Goal: Navigation & Orientation: Find specific page/section

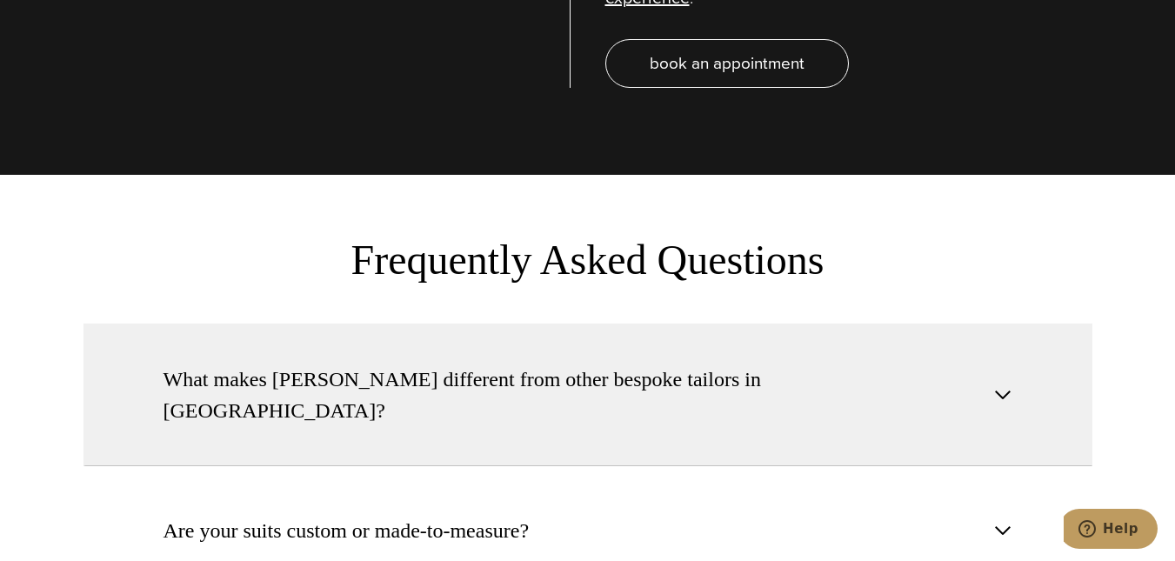
scroll to position [6173, 0]
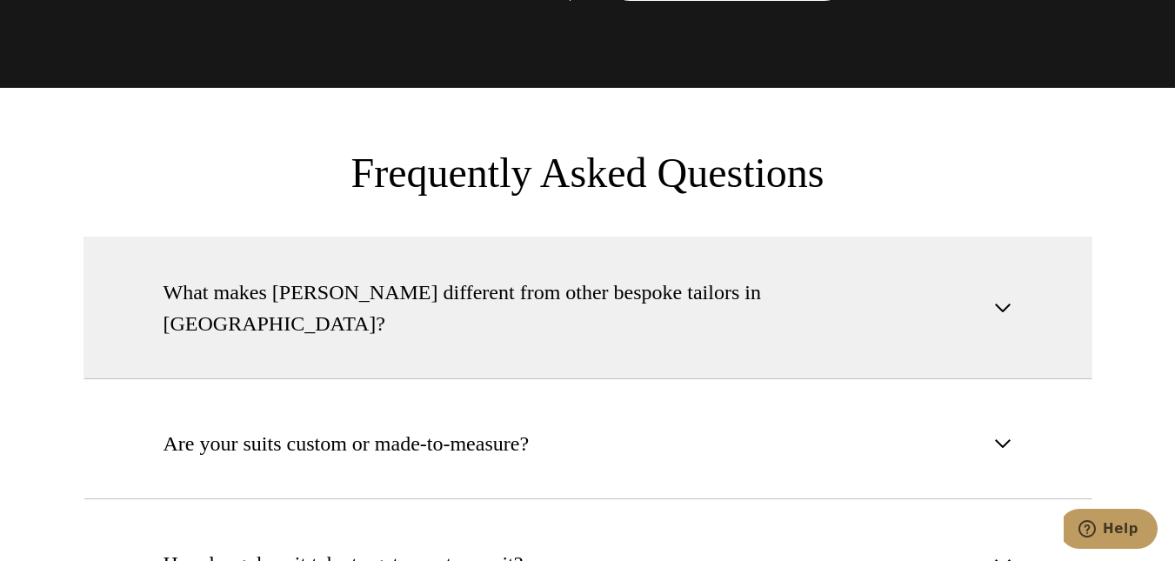
click at [998, 297] on span "button" at bounding box center [1002, 307] width 21 height 21
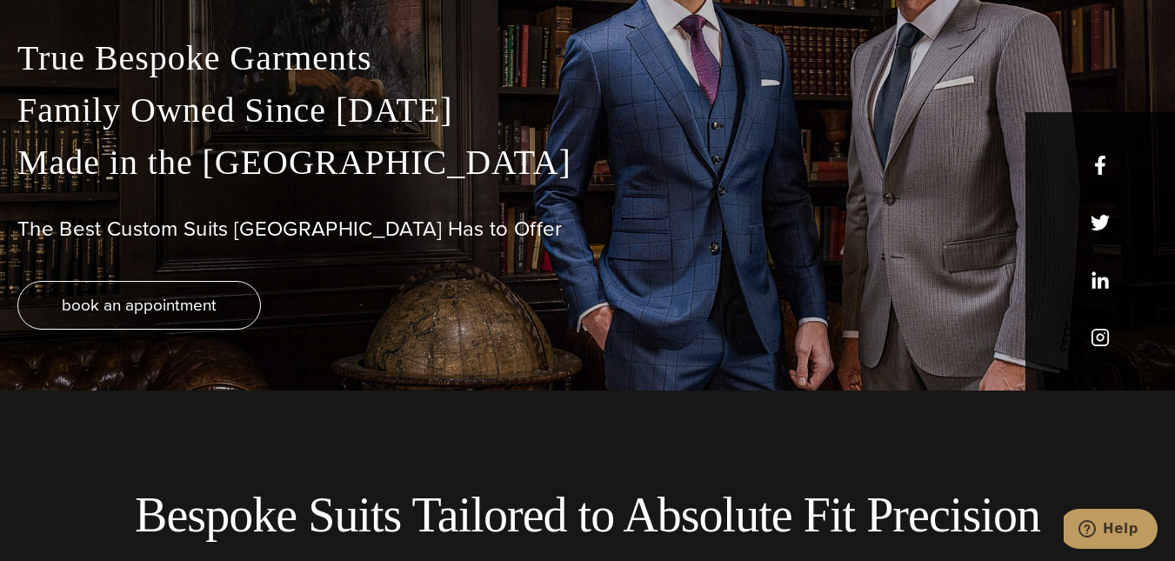
scroll to position [0, 0]
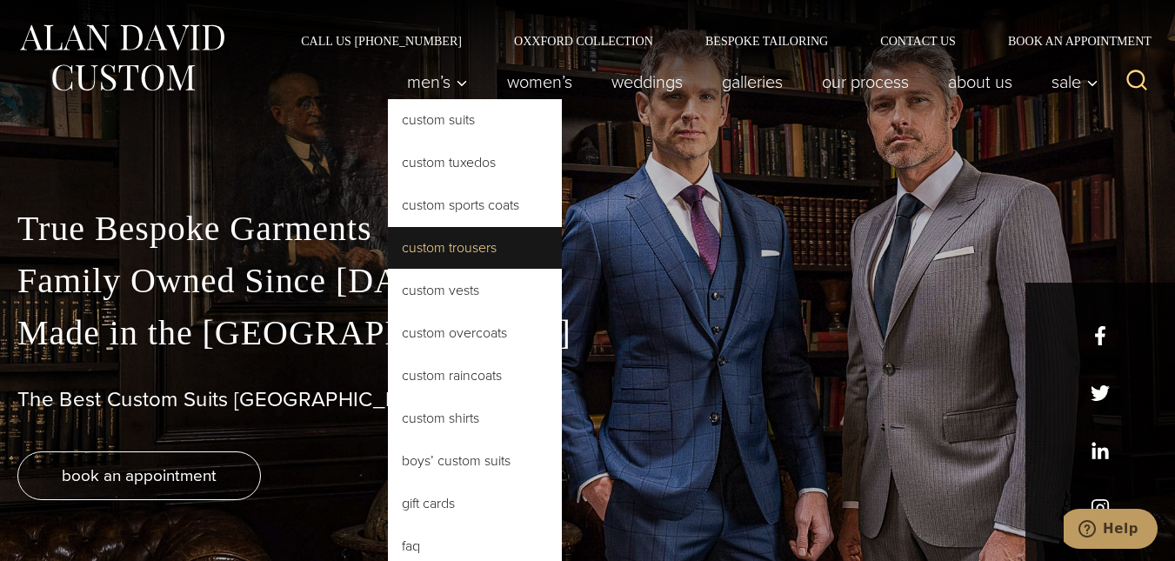
click at [430, 245] on link "Custom Trousers" at bounding box center [475, 248] width 174 height 42
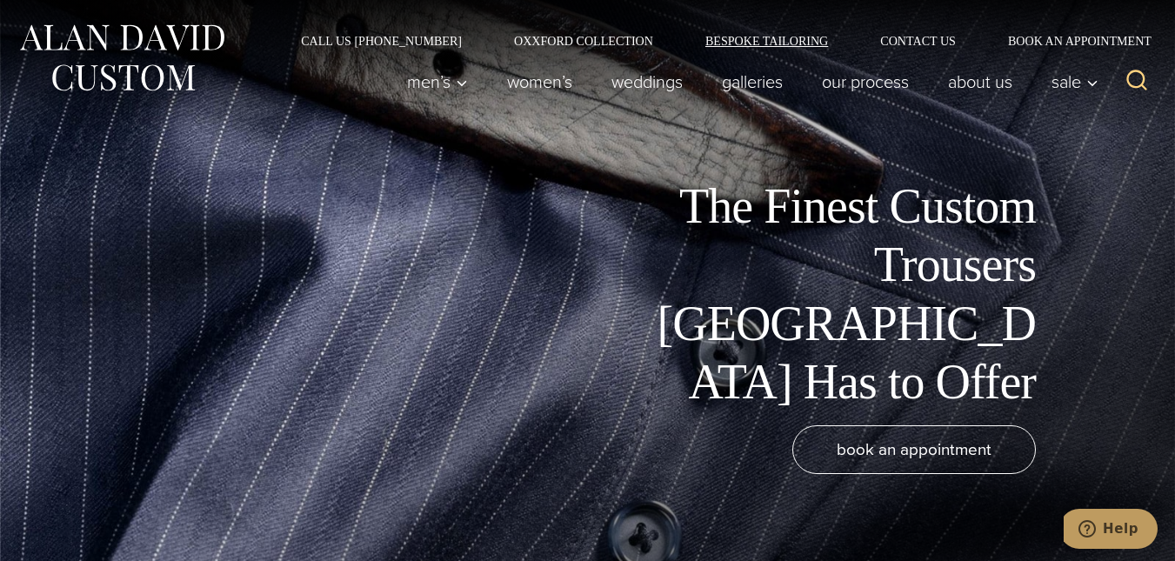
click at [749, 36] on link "Bespoke Tailoring" at bounding box center [766, 41] width 175 height 12
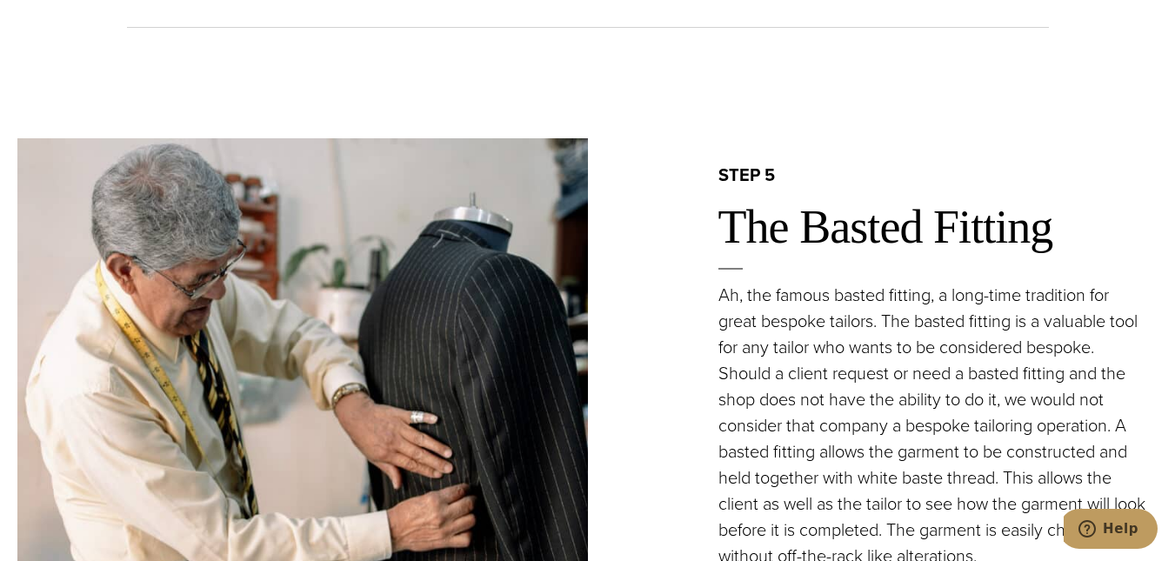
scroll to position [4347, 0]
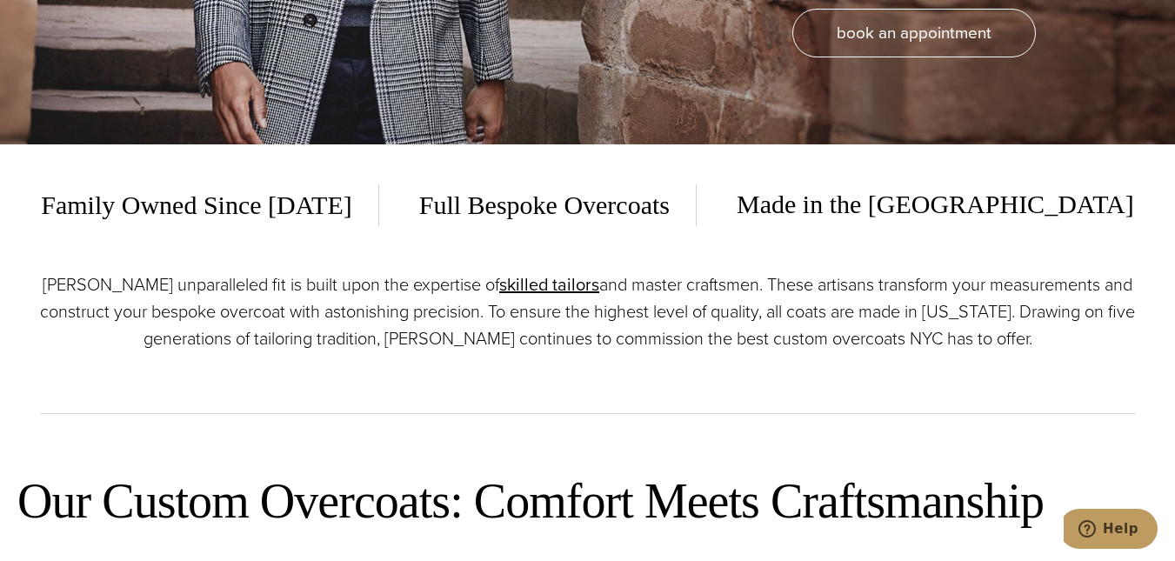
scroll to position [261, 0]
